Goal: Task Accomplishment & Management: Use online tool/utility

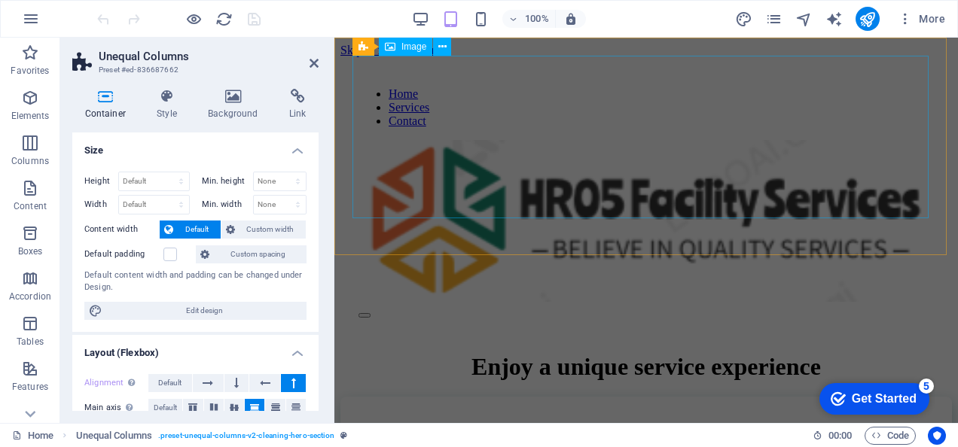
click at [493, 140] on figure at bounding box center [646, 222] width 575 height 165
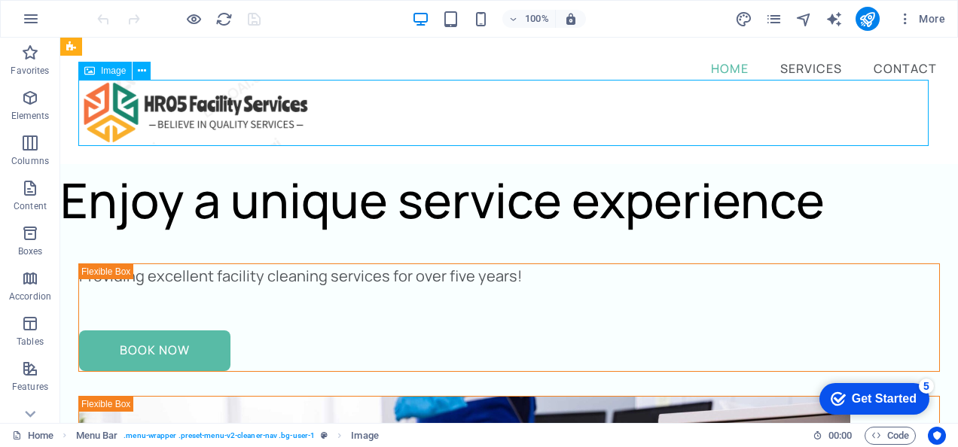
click at [459, 122] on figure at bounding box center [509, 113] width 862 height 66
select select "%"
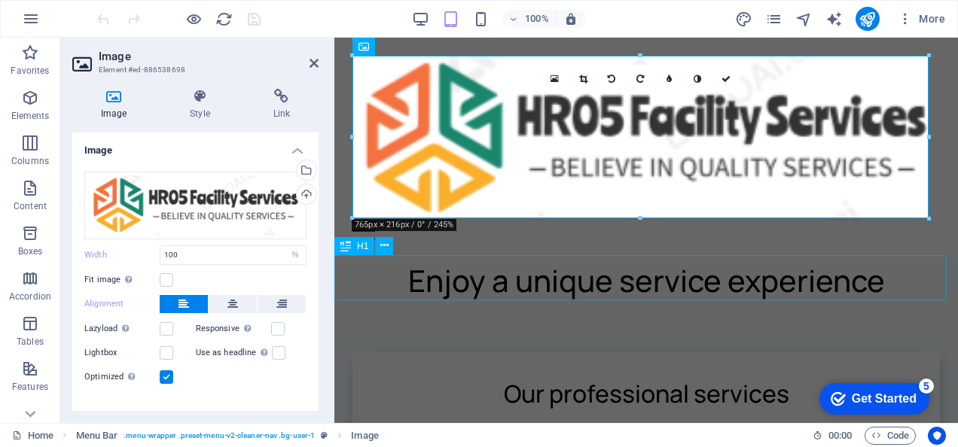
click at [482, 273] on div "Enjoy a unique service experience" at bounding box center [646, 280] width 624 height 45
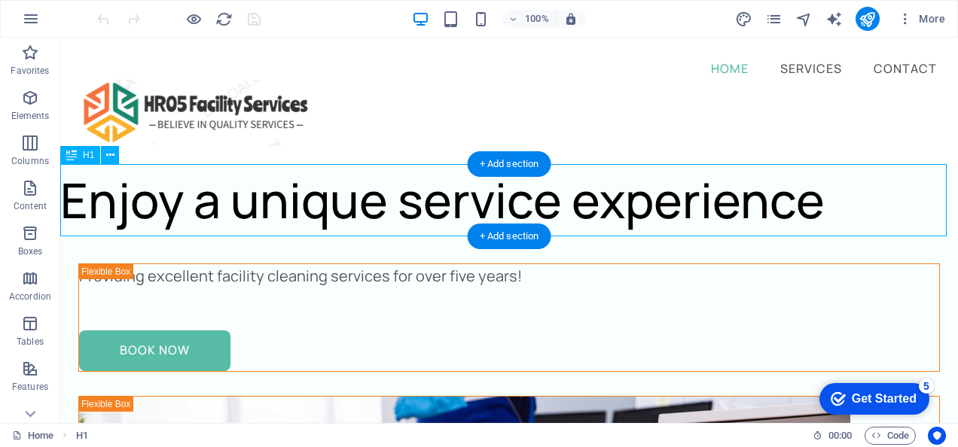
click at [633, 197] on div "Enjoy a unique service experience" at bounding box center [509, 200] width 898 height 72
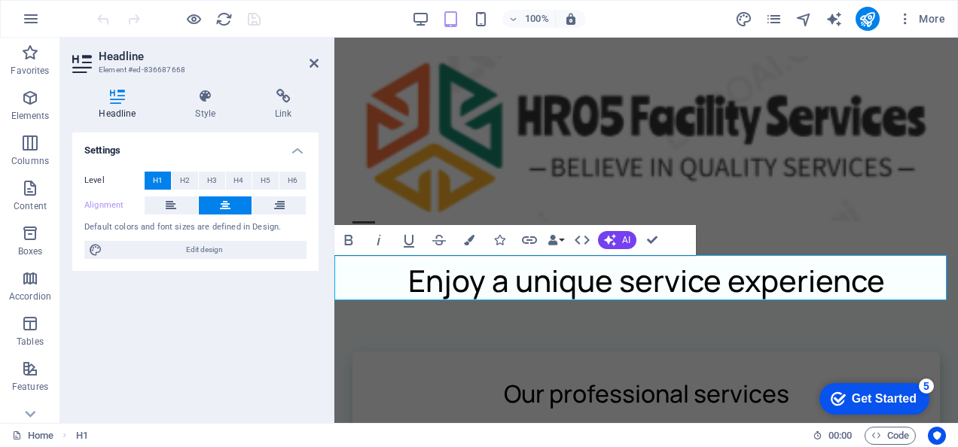
click at [908, 278] on h1 "Enjoy a unique service experience" at bounding box center [646, 280] width 624 height 45
click at [531, 238] on icon "button" at bounding box center [529, 240] width 18 height 18
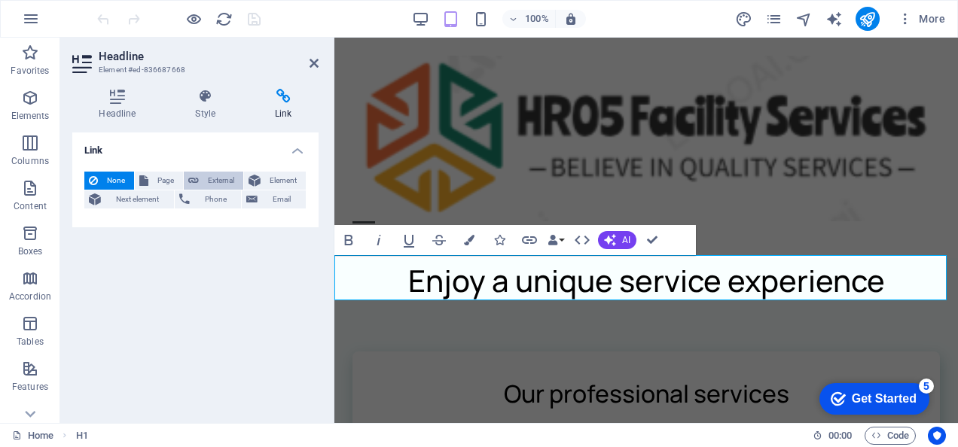
click at [212, 179] on span "External" at bounding box center [220, 181] width 35 height 18
select select "blank"
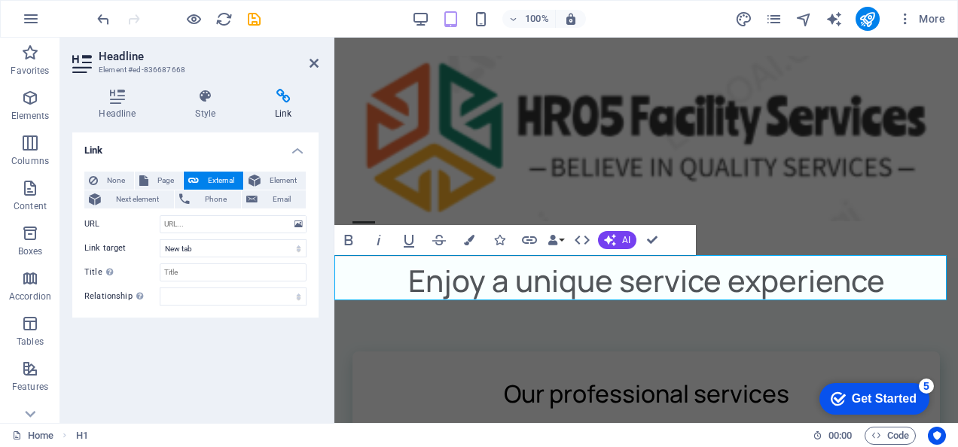
click at [212, 179] on span "External" at bounding box center [220, 181] width 35 height 18
click at [249, 175] on icon at bounding box center [255, 181] width 12 height 18
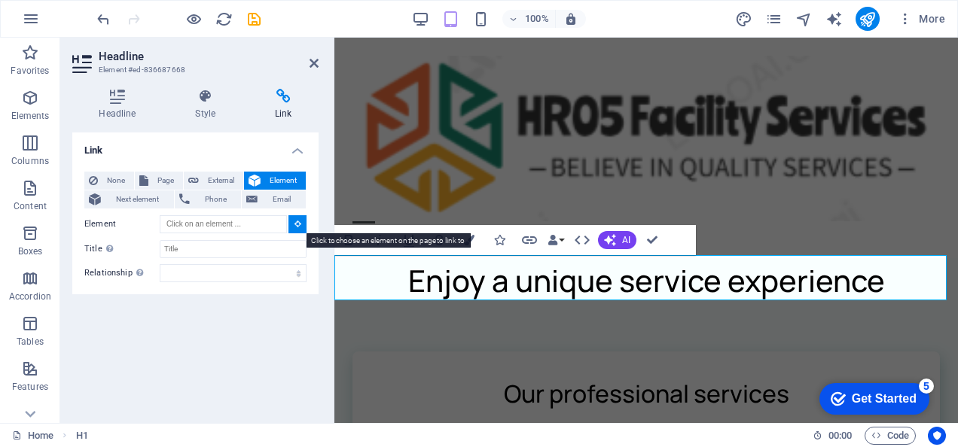
click at [295, 224] on icon at bounding box center [298, 224] width 7 height 8
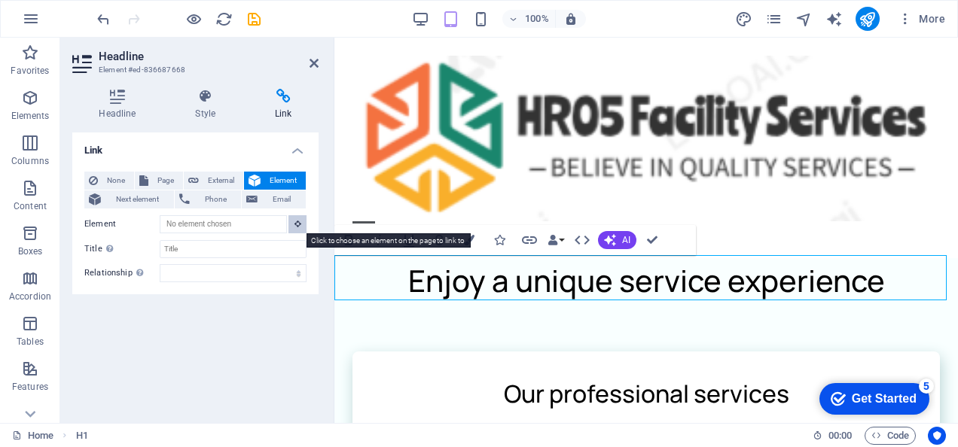
click at [295, 224] on icon at bounding box center [298, 224] width 7 height 8
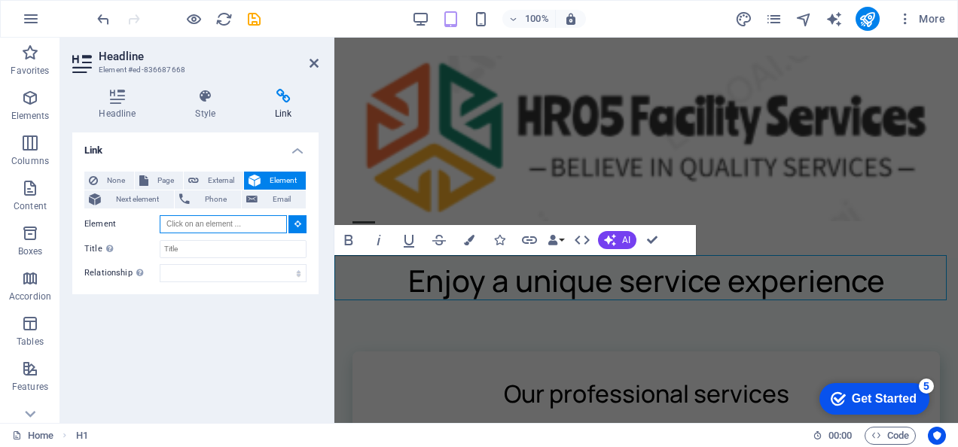
click at [261, 221] on input "Element" at bounding box center [223, 224] width 127 height 18
click at [240, 250] on input "Title Additional link description, should not be the same as the link text. The…" at bounding box center [233, 249] width 147 height 18
click at [223, 274] on select "alternate author bookmark external help license next nofollow noreferrer noopen…" at bounding box center [233, 273] width 147 height 18
click at [161, 318] on div "Link None Page External Element Next element Phone Email Page Home Legal Notice…" at bounding box center [195, 272] width 246 height 279
click at [325, 59] on aside "Headline Element #ed-836687668 Headline Style Link Settings Level H1 H2 H3 H4 H…" at bounding box center [197, 231] width 274 height 386
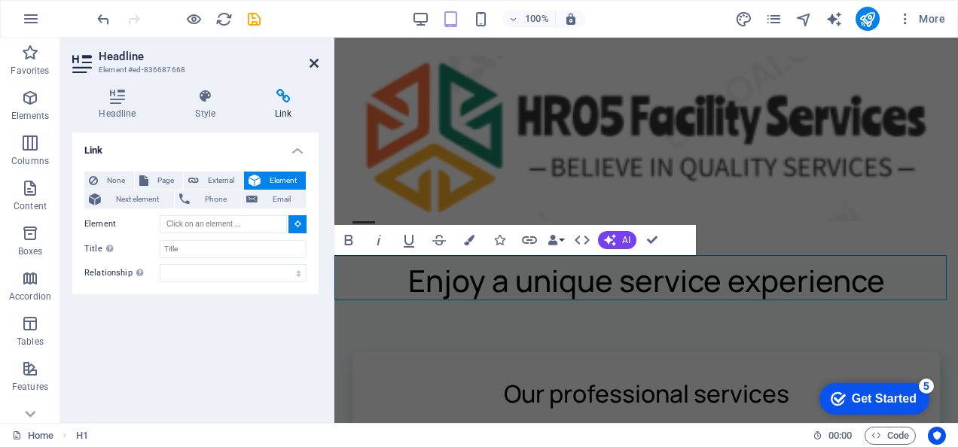
click at [315, 60] on icon at bounding box center [314, 63] width 9 height 12
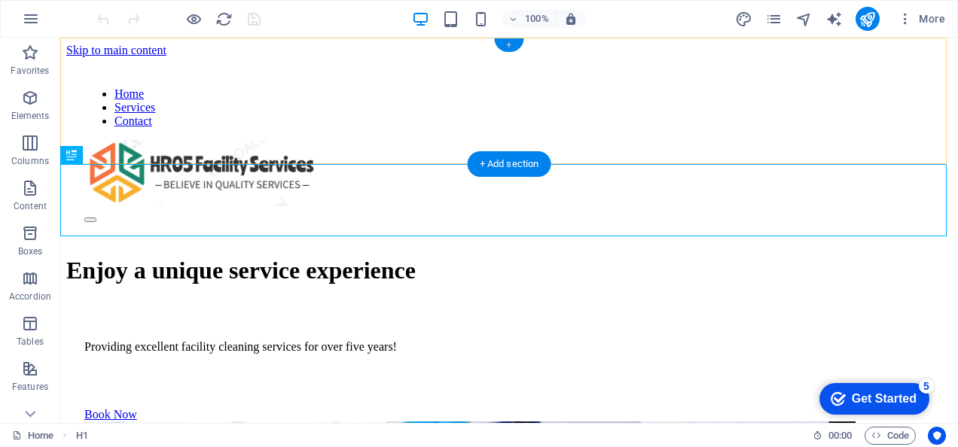
click at [508, 44] on div "+" at bounding box center [508, 45] width 29 height 14
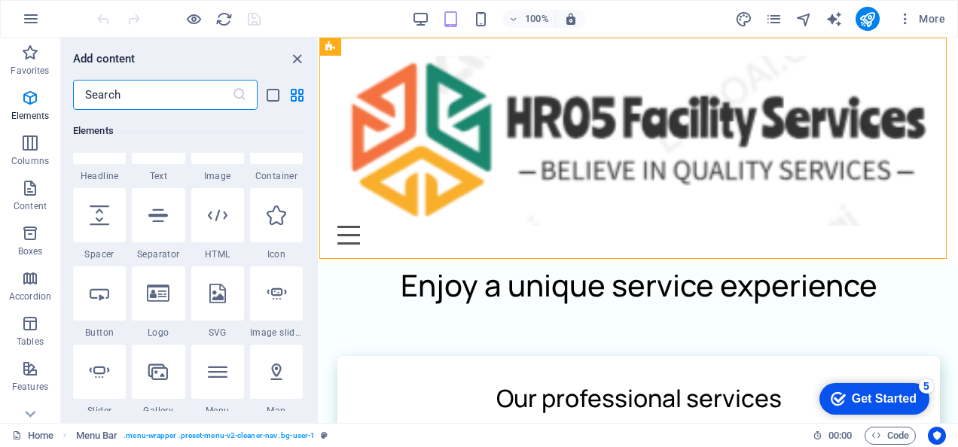
scroll to position [127, 0]
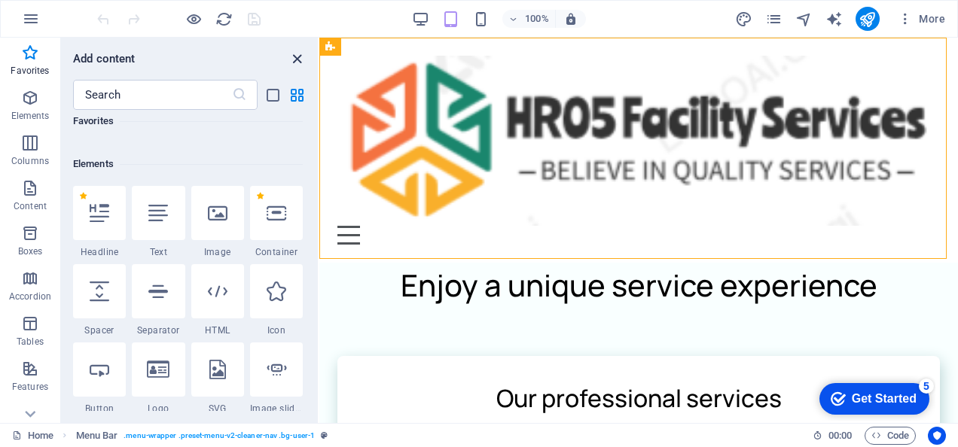
click at [298, 59] on icon "close panel" at bounding box center [296, 58] width 17 height 17
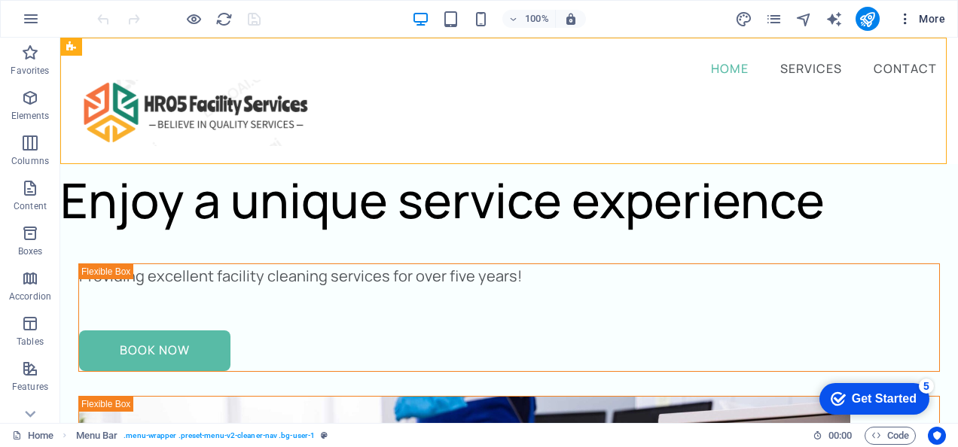
click at [931, 18] on span "More" at bounding box center [921, 18] width 47 height 15
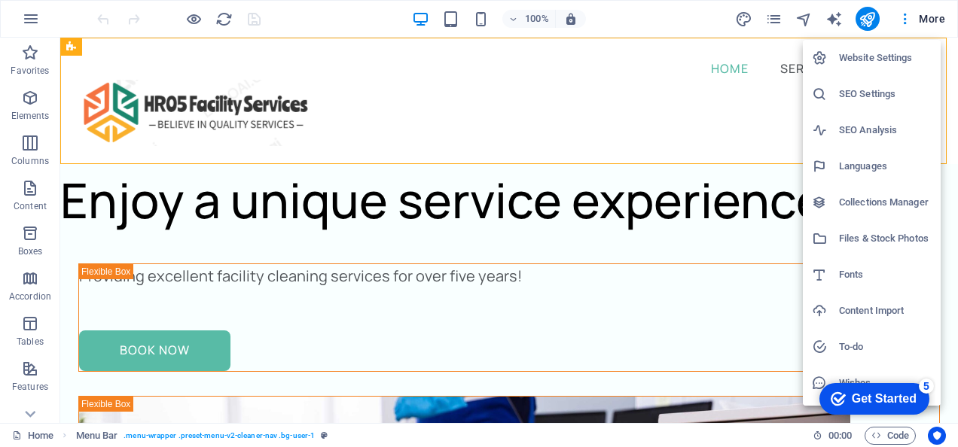
click at [881, 238] on h6 "Files & Stock Photos" at bounding box center [885, 239] width 93 height 18
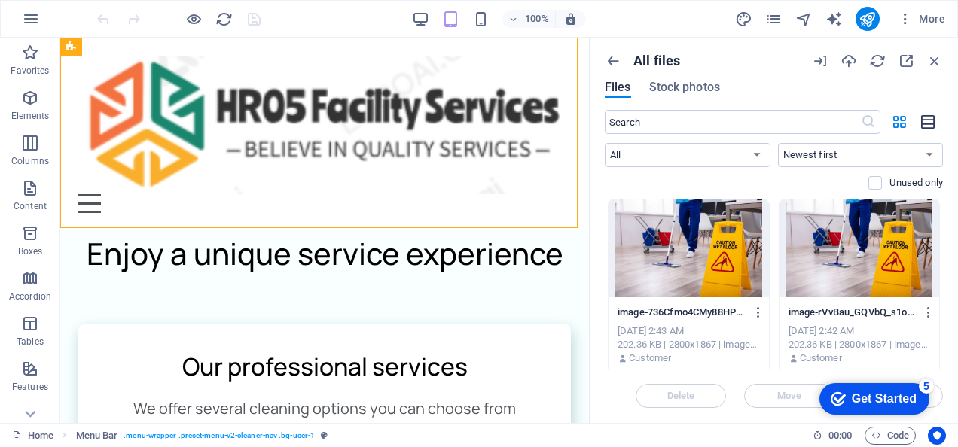
click at [934, 121] on icon "button" at bounding box center [928, 122] width 17 height 17
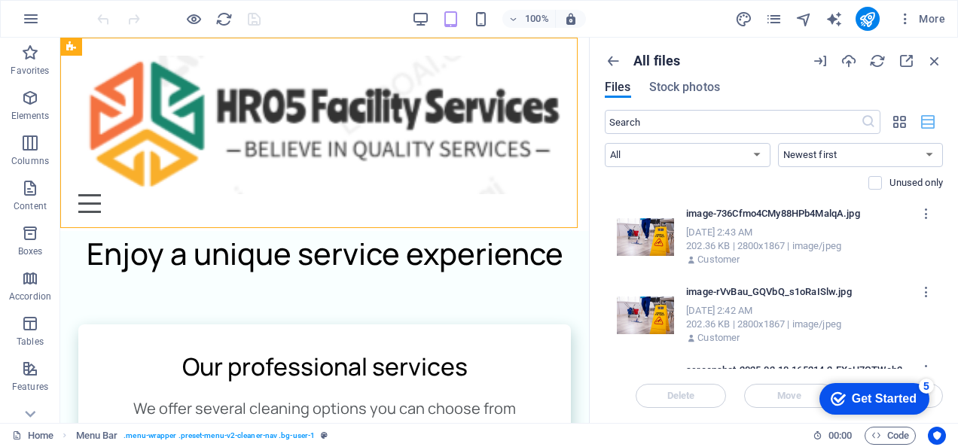
click at [934, 121] on icon "button" at bounding box center [928, 122] width 17 height 17
click at [684, 84] on span "Stock photos" at bounding box center [684, 87] width 71 height 18
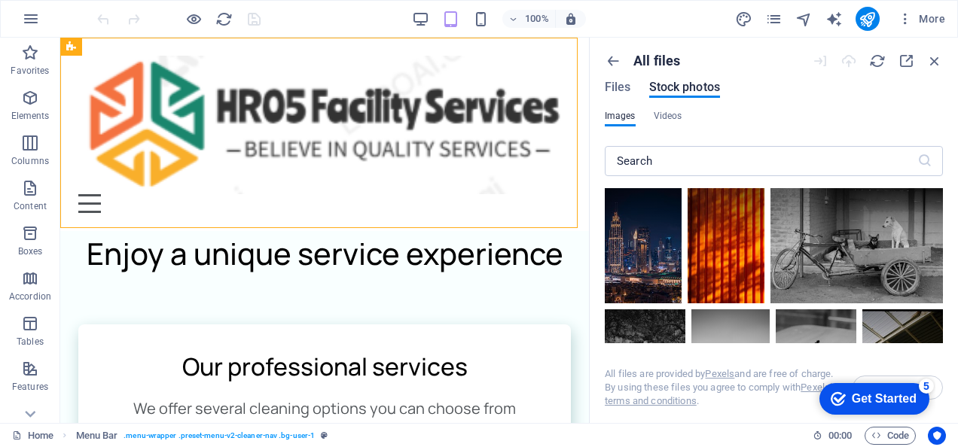
click at [619, 81] on div "All files Files Stock photos" at bounding box center [774, 81] width 338 height 57
click at [613, 82] on span "Files" at bounding box center [618, 87] width 26 height 18
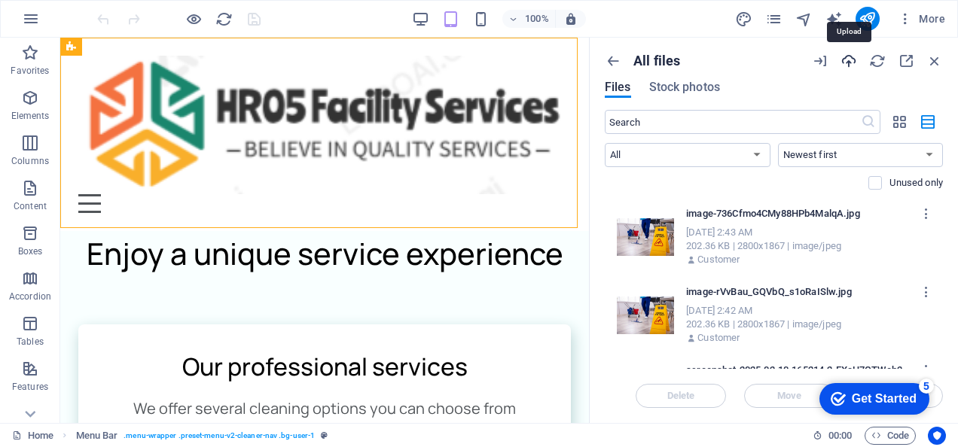
click at [847, 66] on icon "button" at bounding box center [849, 61] width 17 height 17
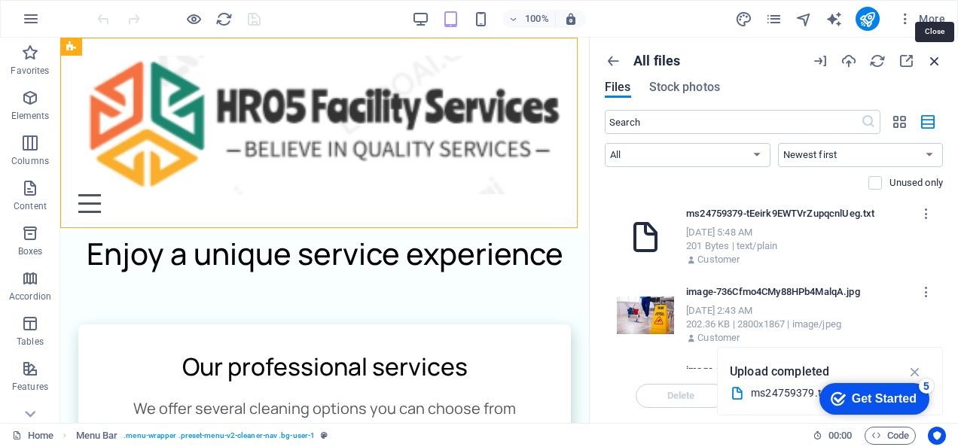
click at [936, 61] on icon "button" at bounding box center [934, 61] width 17 height 17
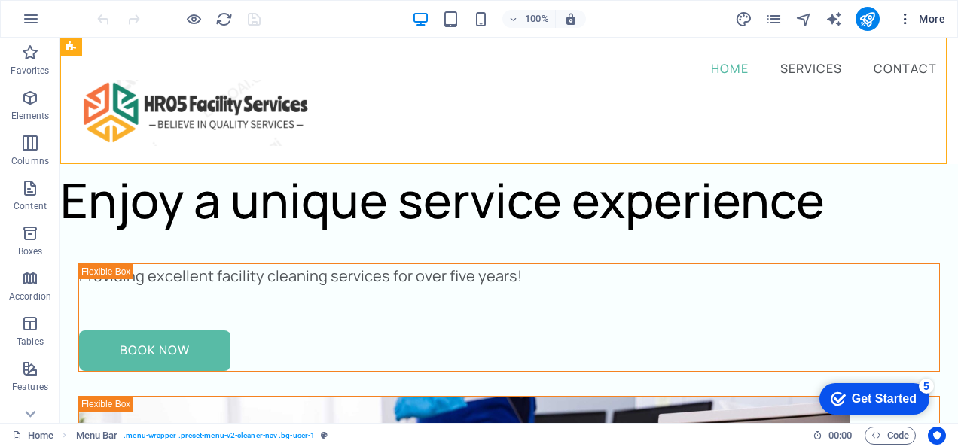
click at [923, 20] on span "More" at bounding box center [921, 18] width 47 height 15
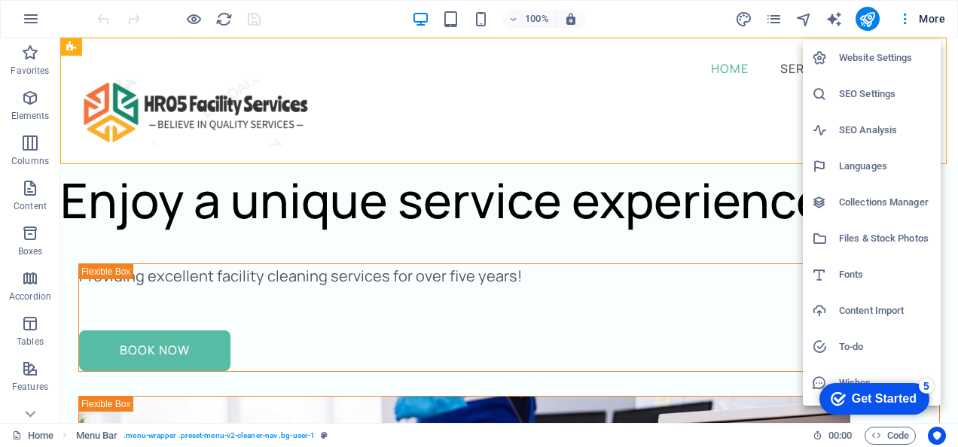
click at [884, 59] on h6 "Website Settings" at bounding box center [885, 58] width 93 height 18
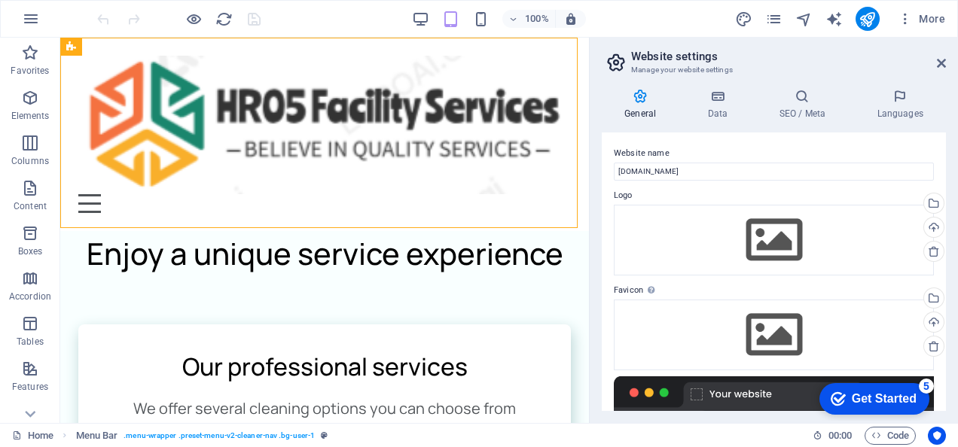
click at [949, 64] on aside "Website settings Manage your website settings General Data SEO / Meta Languages…" at bounding box center [773, 231] width 369 height 386
click at [939, 66] on icon at bounding box center [941, 63] width 9 height 12
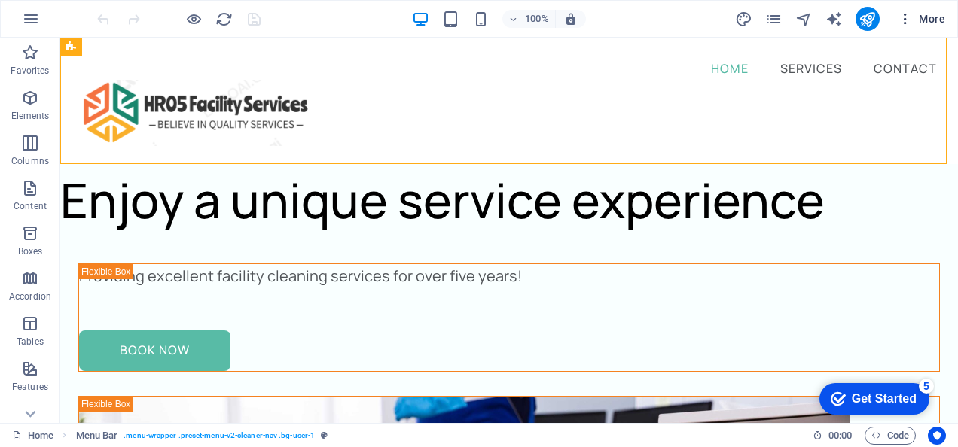
click at [920, 21] on span "More" at bounding box center [921, 18] width 47 height 15
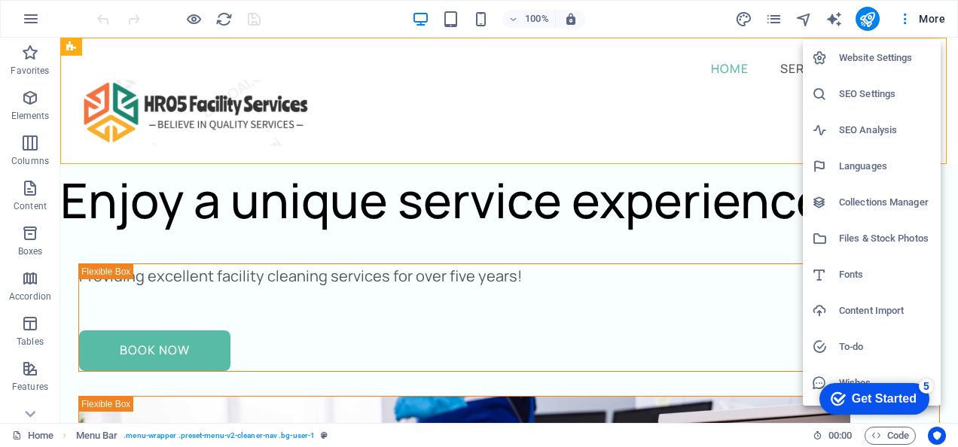
click at [872, 234] on h6 "Files & Stock Photos" at bounding box center [885, 239] width 93 height 18
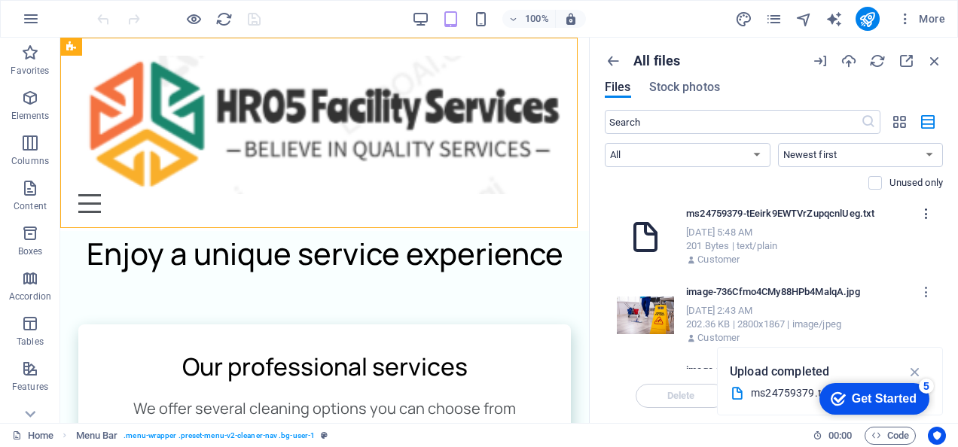
click at [922, 211] on icon "button" at bounding box center [927, 214] width 14 height 14
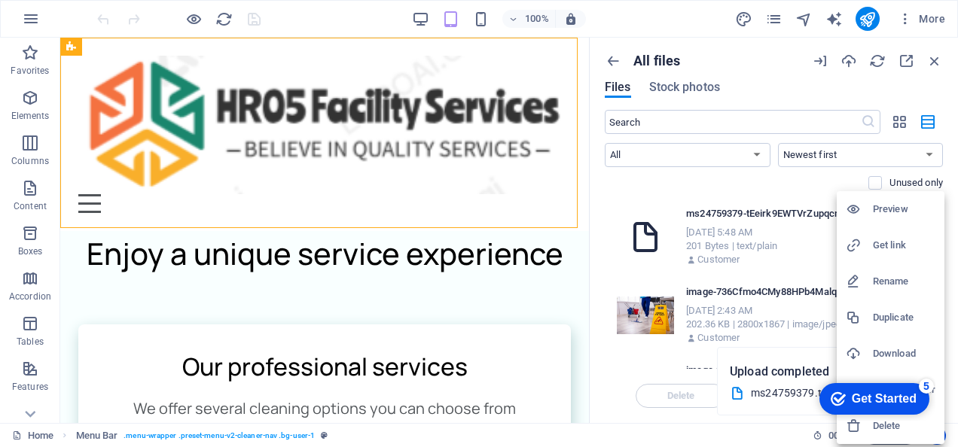
click at [877, 216] on h6 "Preview" at bounding box center [904, 209] width 63 height 18
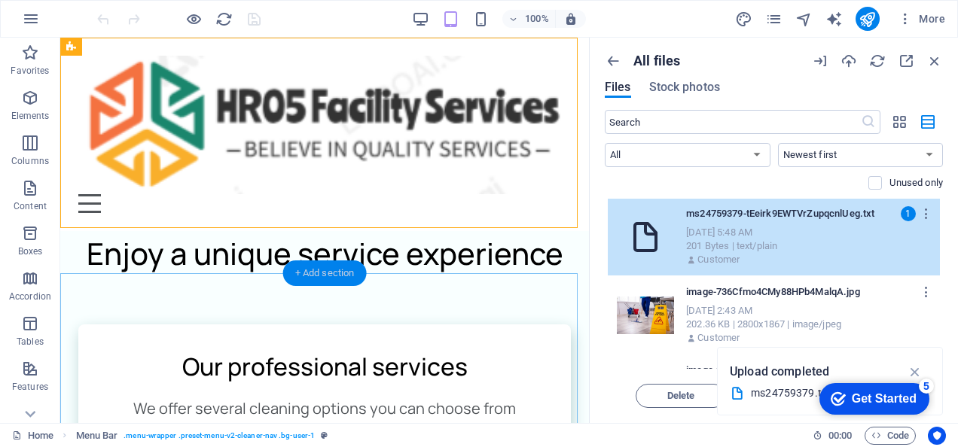
click at [331, 273] on div "+ Add section" at bounding box center [325, 274] width 84 height 26
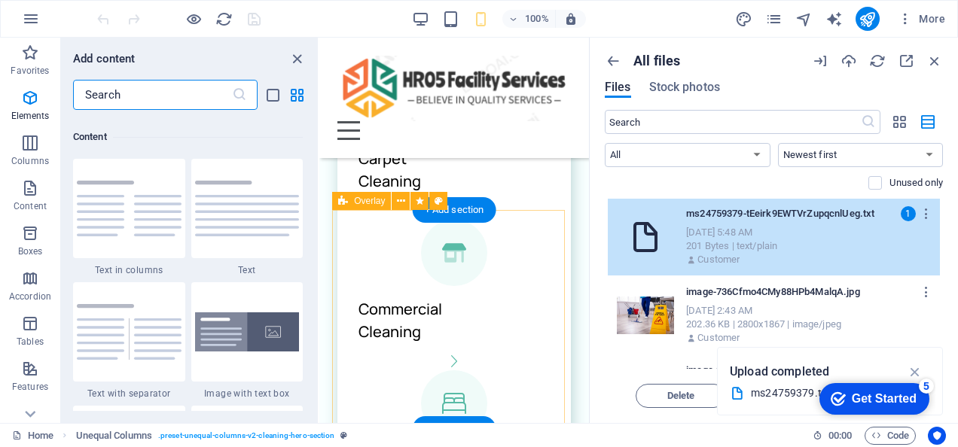
scroll to position [2636, 0]
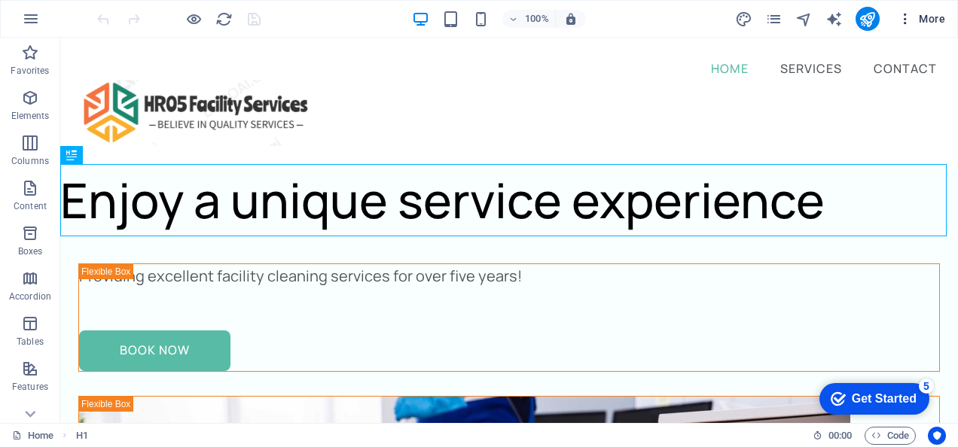
click at [910, 15] on icon "button" at bounding box center [905, 18] width 15 height 15
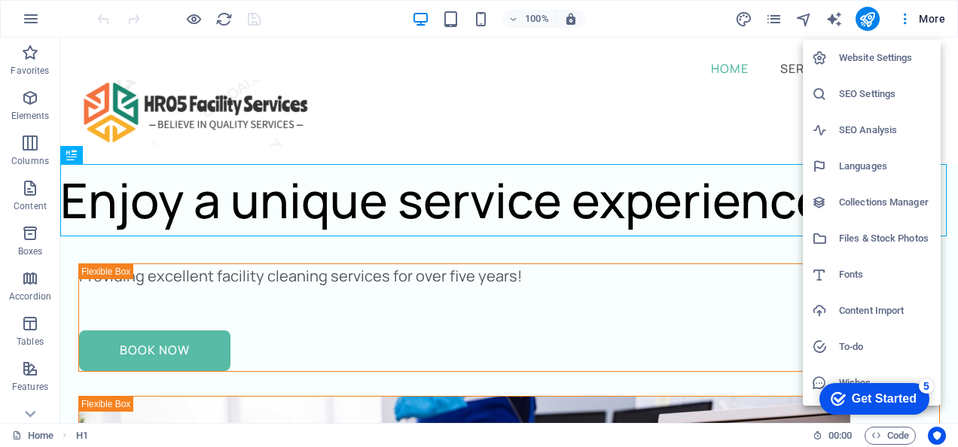
click at [898, 91] on h6 "SEO Settings" at bounding box center [885, 94] width 93 height 18
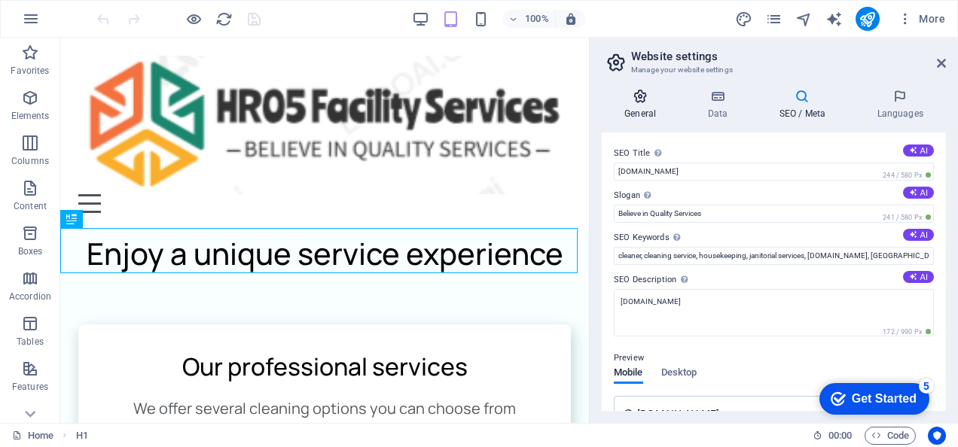
click at [630, 90] on icon at bounding box center [640, 96] width 77 height 15
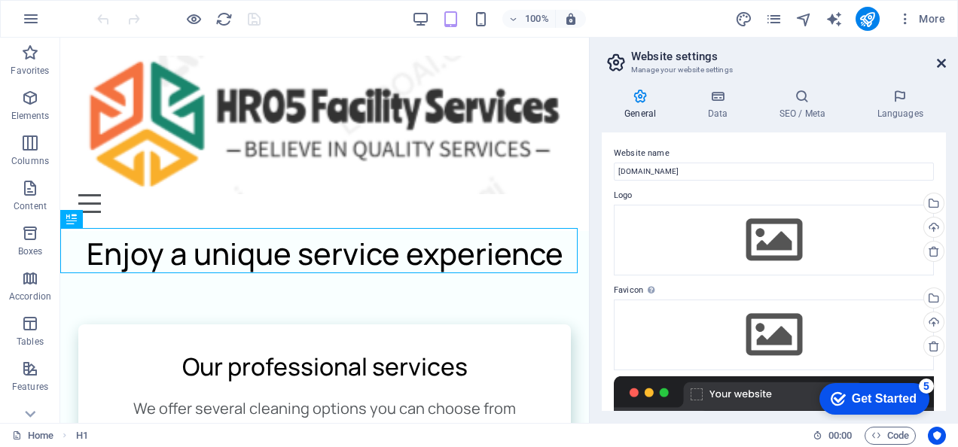
click at [940, 63] on icon at bounding box center [941, 63] width 9 height 12
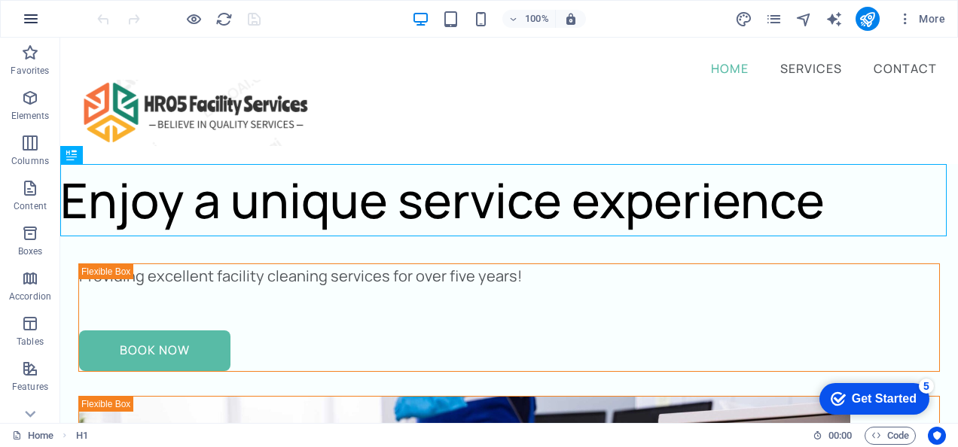
click at [28, 15] on icon "button" at bounding box center [31, 19] width 18 height 18
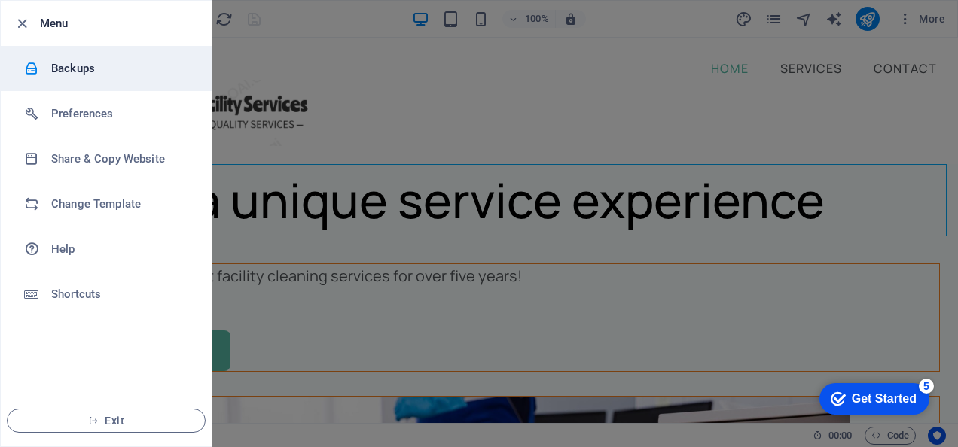
click at [71, 65] on h6 "Backups" at bounding box center [120, 69] width 139 height 18
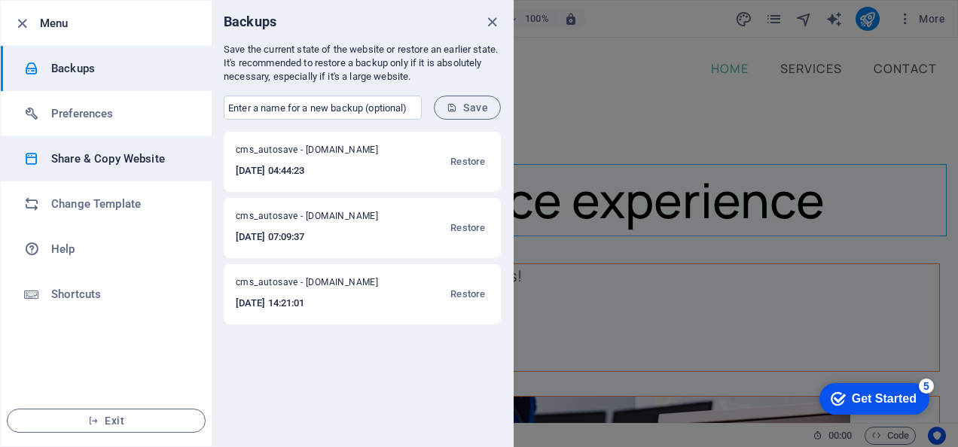
click at [116, 151] on h6 "Share & Copy Website" at bounding box center [120, 159] width 139 height 18
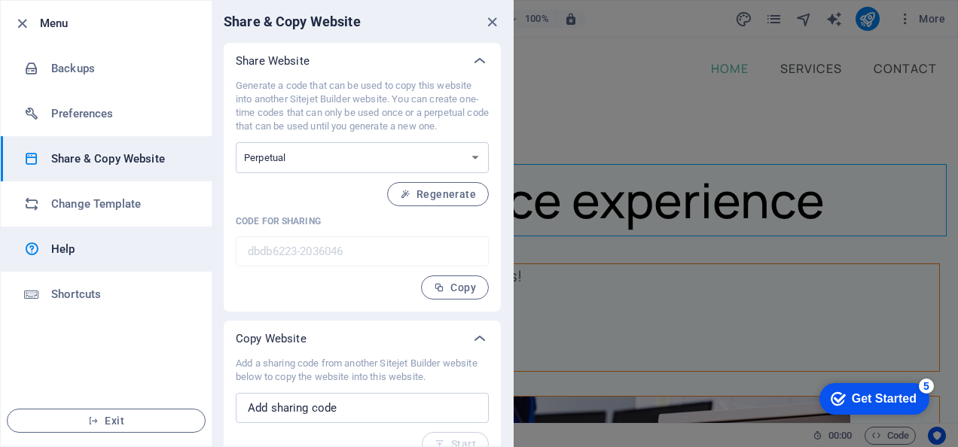
click at [110, 237] on link "Help" at bounding box center [106, 249] width 211 height 45
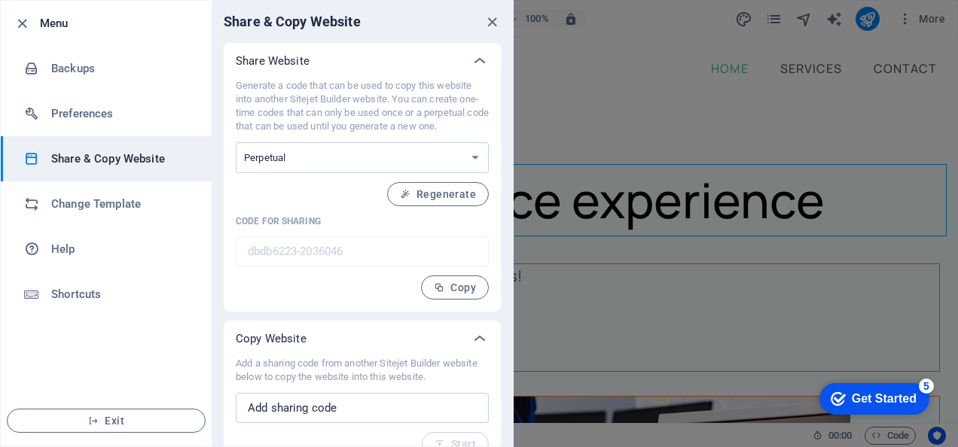
click at [610, 129] on div at bounding box center [479, 223] width 958 height 447
